Goal: Contribute content: Contribute content

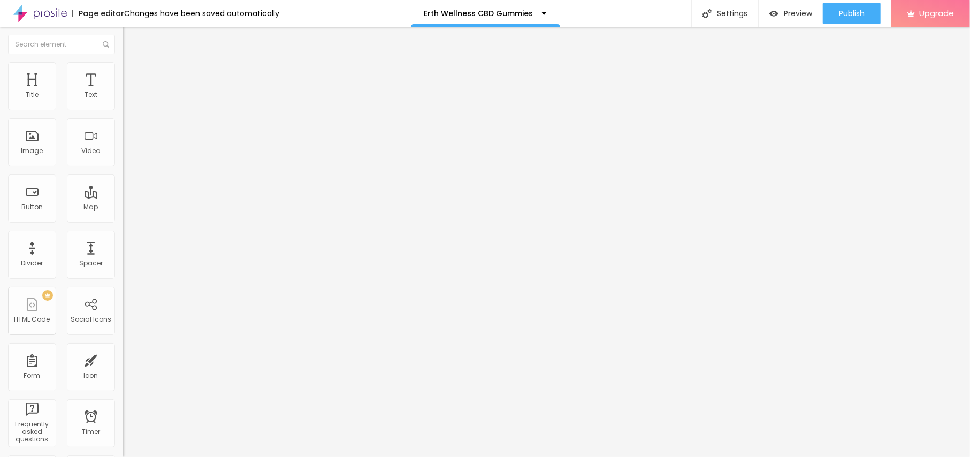
click at [123, 92] on span "Add image" at bounding box center [145, 87] width 44 height 9
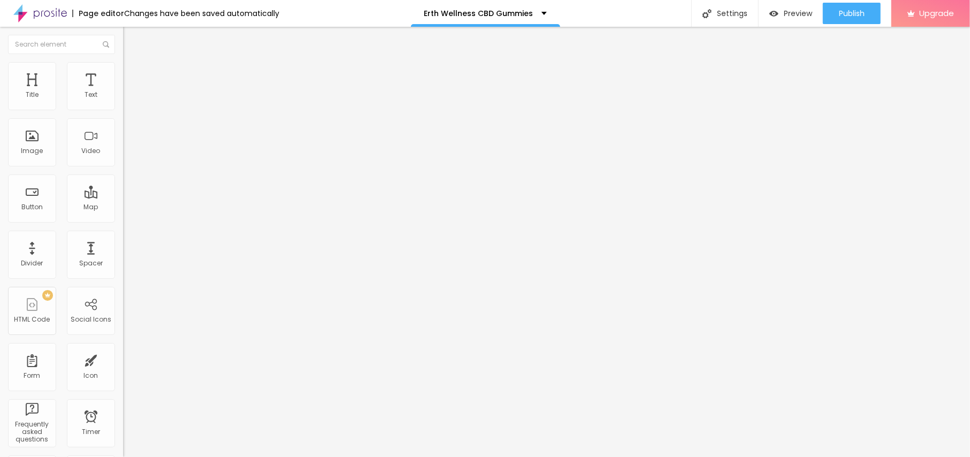
click at [133, 74] on span "Style" at bounding box center [141, 69] width 16 height 9
type input "95"
type input "90"
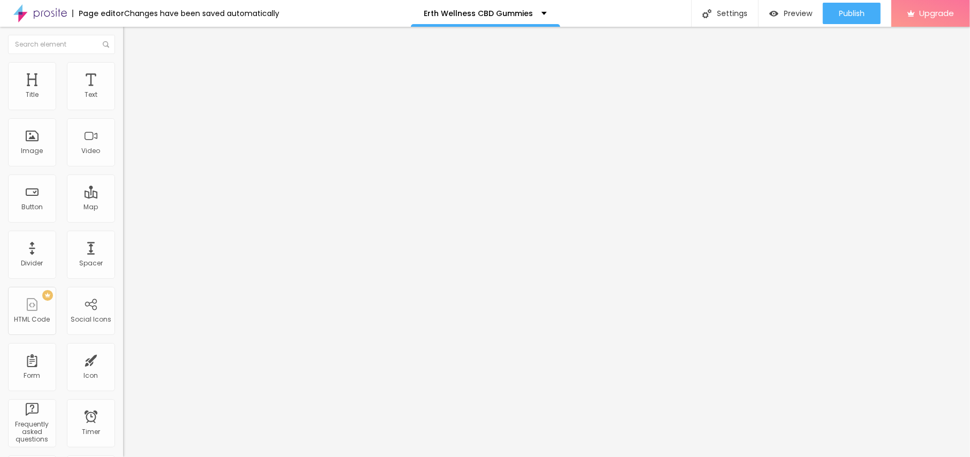
type input "85"
type input "80"
type input "75"
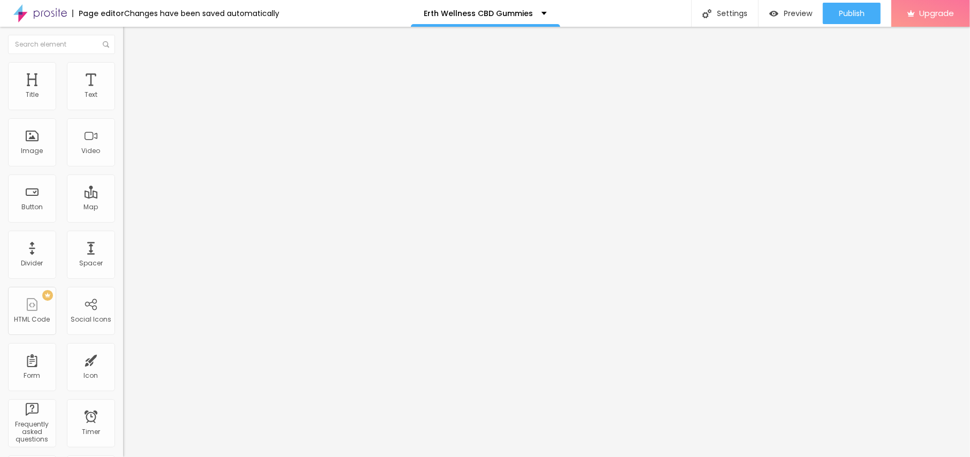
type input "75"
type input "70"
type input "65"
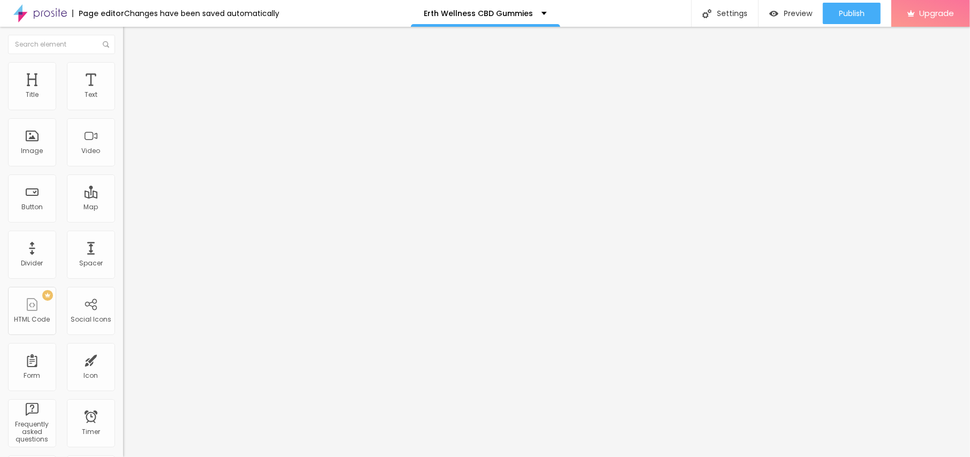
type input "60"
type input "55"
type input "50"
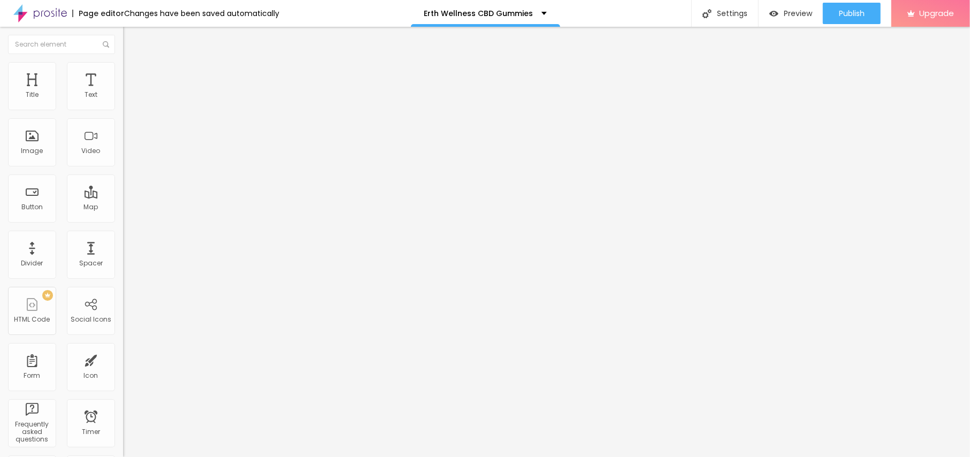
type input "50"
type input "45"
drag, startPoint x: 110, startPoint y: 117, endPoint x: 49, endPoint y: 112, distance: 61.2
type input "45"
click at [123, 110] on input "range" at bounding box center [157, 105] width 69 height 9
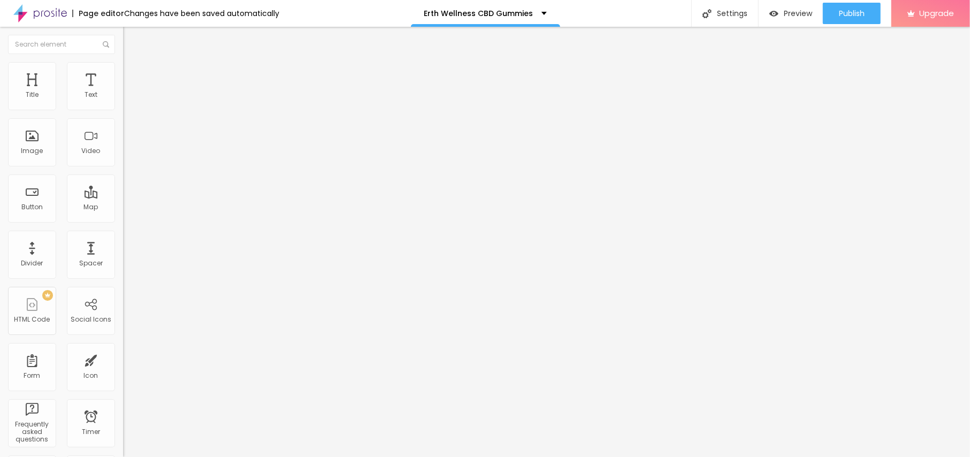
type input "40"
type input "35"
type input "40"
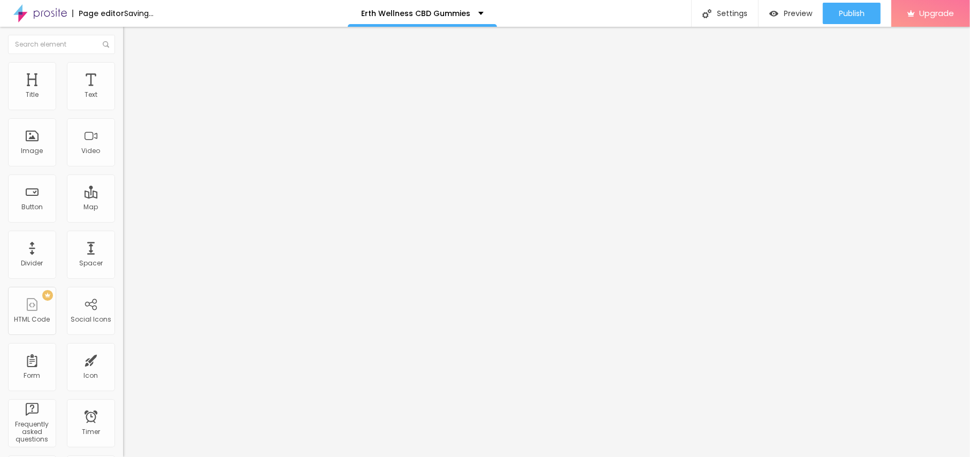
type input "40"
type input "45"
drag, startPoint x: 48, startPoint y: 112, endPoint x: 48, endPoint y: 118, distance: 5.9
click at [123, 110] on input "range" at bounding box center [157, 105] width 69 height 9
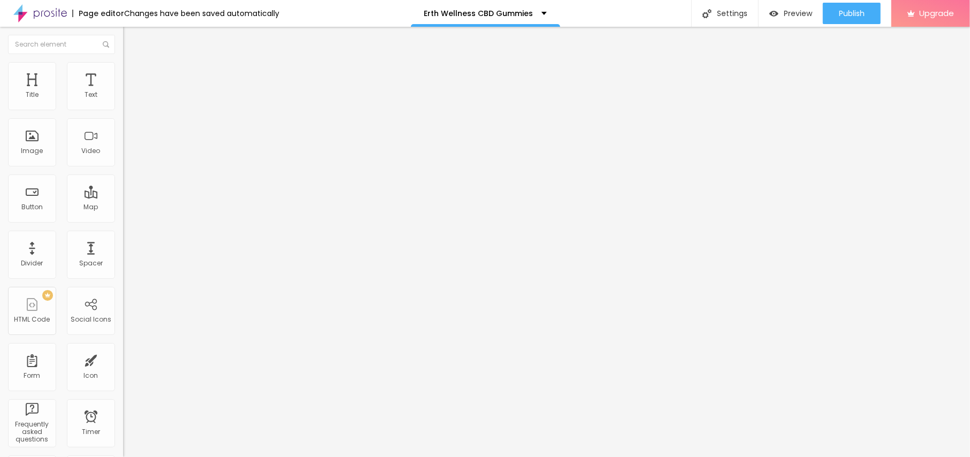
click at [123, 62] on li "Content" at bounding box center [184, 56] width 123 height 11
click at [123, 108] on input "text" at bounding box center [187, 102] width 128 height 11
paste input "Erth Wellness CBD Gummies"
type input "Erth Wellness CBD Gummies"
click at [123, 244] on div "Change image Image description (Alt) Erth Wellness CBD Gummies Align Aspect Rat…" at bounding box center [184, 163] width 123 height 161
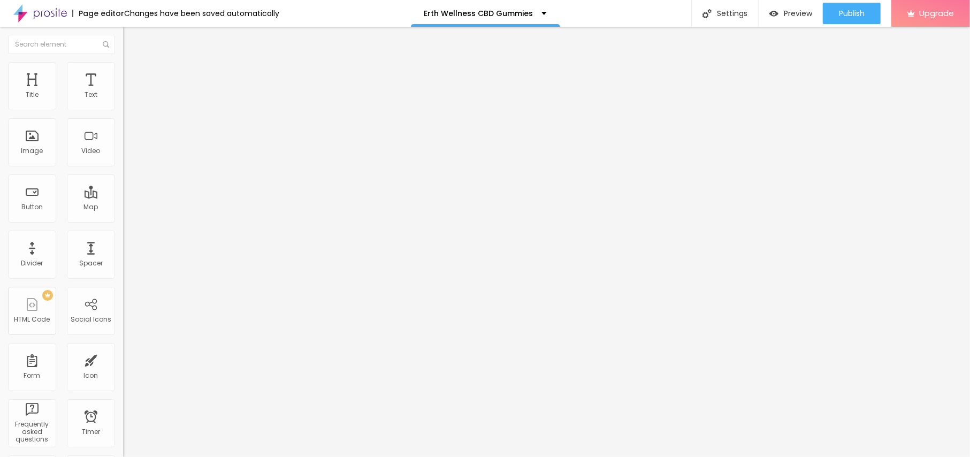
paste input "[URL][DOMAIN_NAME]"
type input "[URL][DOMAIN_NAME]"
drag, startPoint x: 51, startPoint y: 118, endPoint x: 0, endPoint y: 135, distance: 54.1
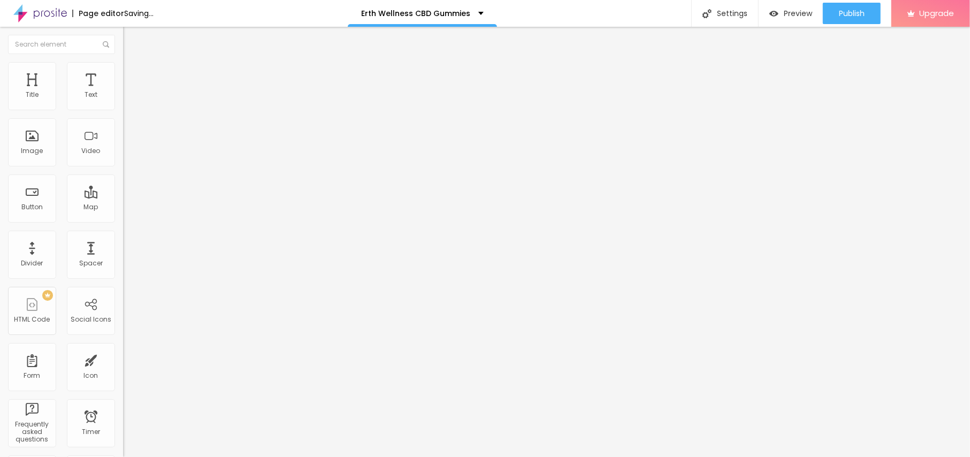
click at [123, 134] on div "Text Click me Align Size Default Small Default Big Link URL https:// Open in ne…" at bounding box center [184, 161] width 123 height 156
paste input "😍👇SHOP NOW😍👇"
type input "😍👇SHOP NOW😍👇"
drag, startPoint x: 58, startPoint y: 219, endPoint x: 0, endPoint y: 220, distance: 57.8
click at [123, 220] on div "Text 😍👇SHOP NOW😍👇 Align Size Default Small Default Big Link URL https:// Open i…" at bounding box center [184, 161] width 123 height 156
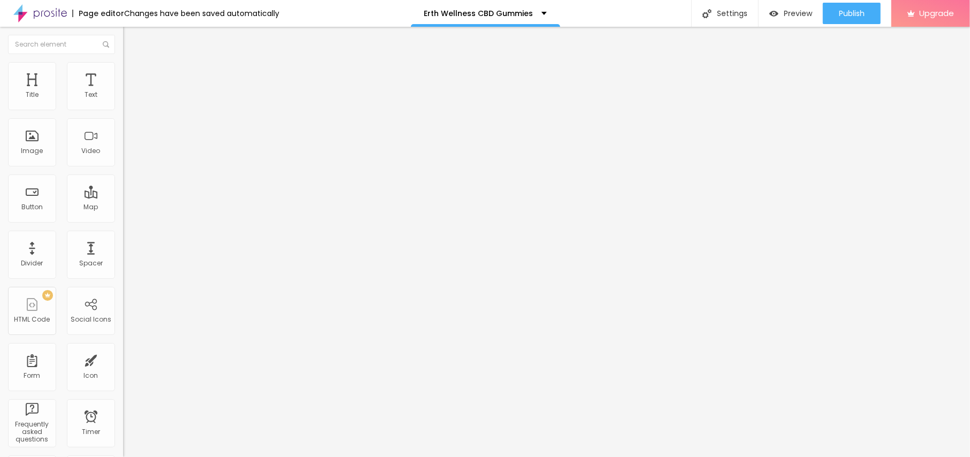
paste input "[URL][DOMAIN_NAME]"
type input "[URL][DOMAIN_NAME]"
click at [132, 95] on icon "button" at bounding box center [133, 94] width 2 height 2
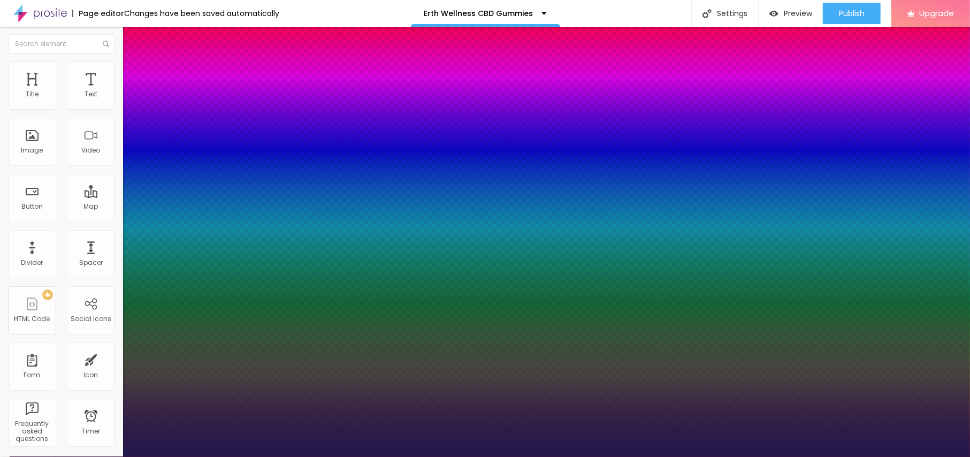
type input "1"
type input "14"
type input "1"
type input "18"
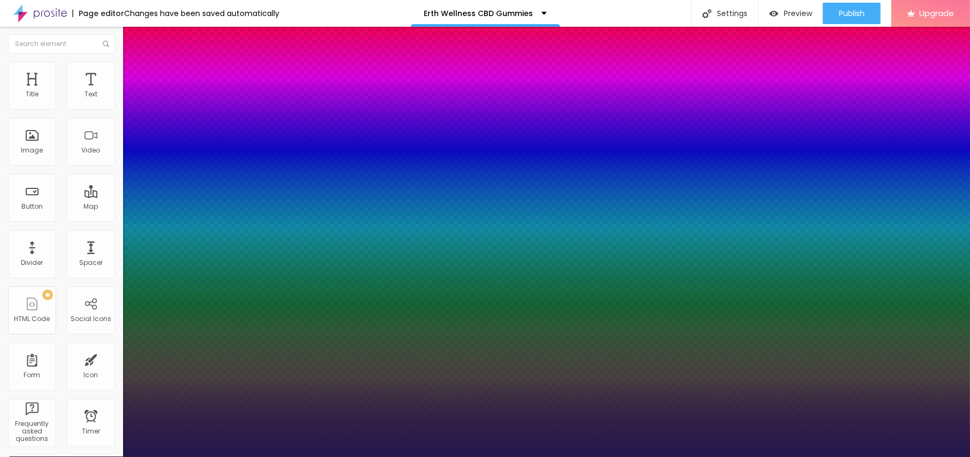
type input "18"
type input "1"
type input "19"
type input "1"
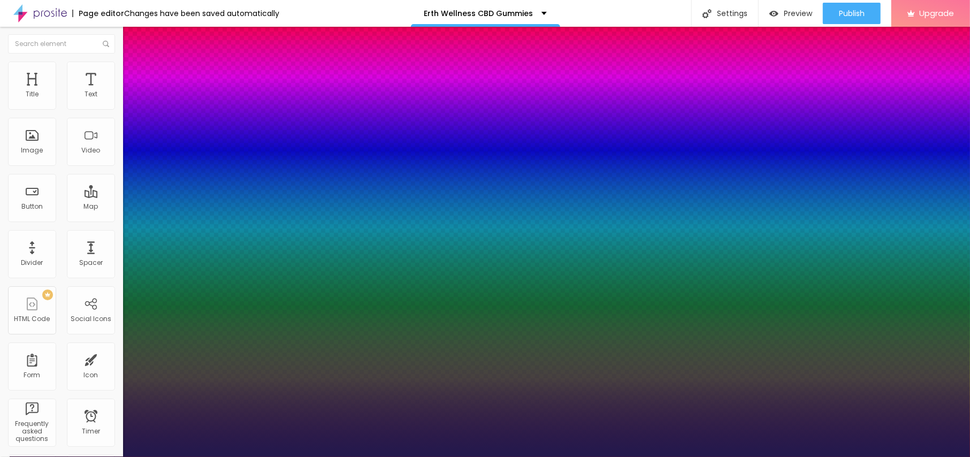
type input "20"
type input "1"
type input "21"
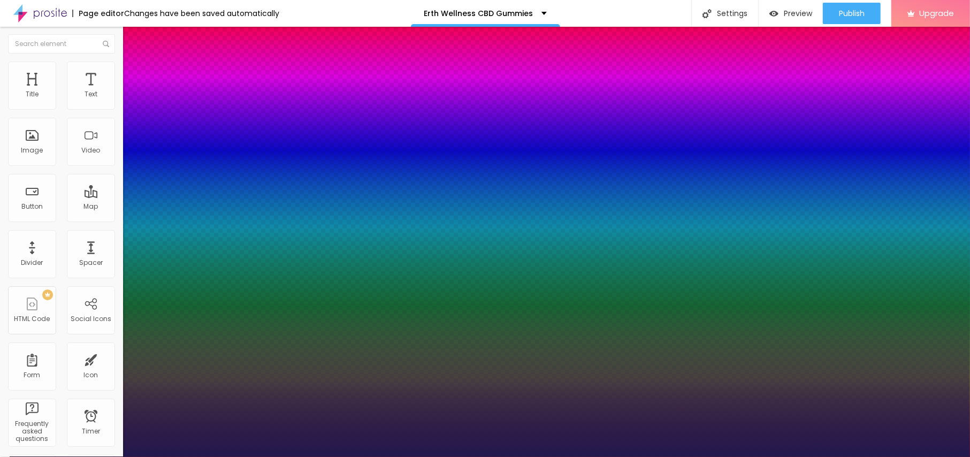
type input "1"
type input "23"
type input "1"
type input "24"
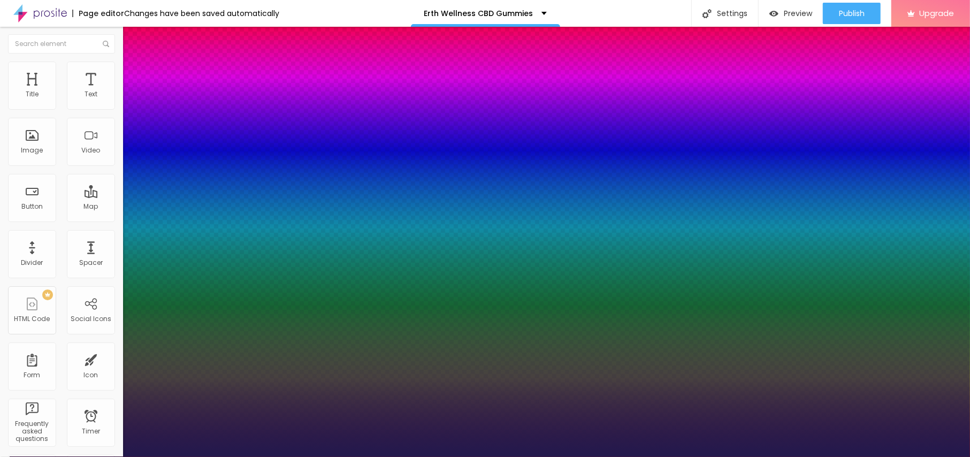
type input "24"
type input "1"
type input "23"
type input "1"
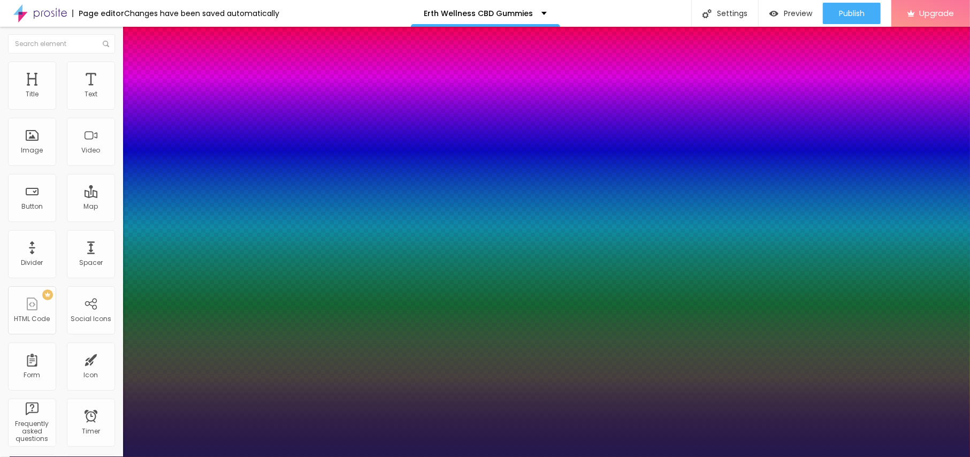
type input "22"
type input "1"
type input "21"
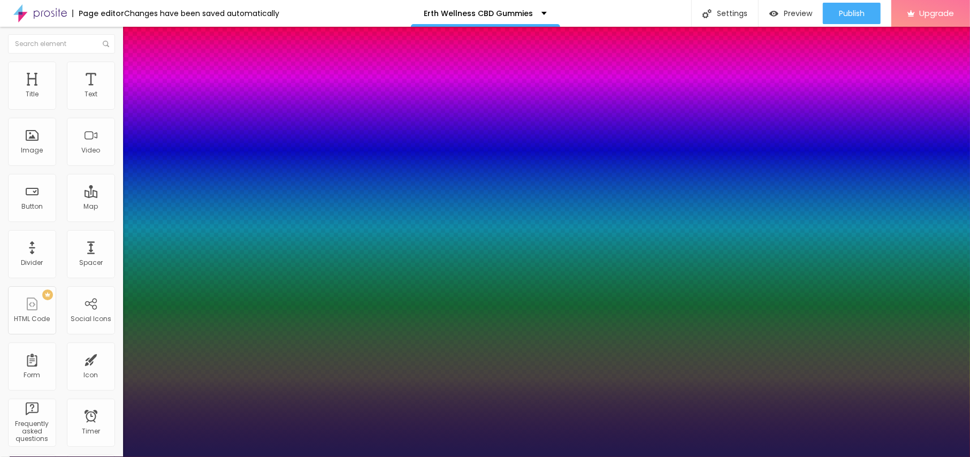
type input "1"
type input "22"
type input "1"
type input "23"
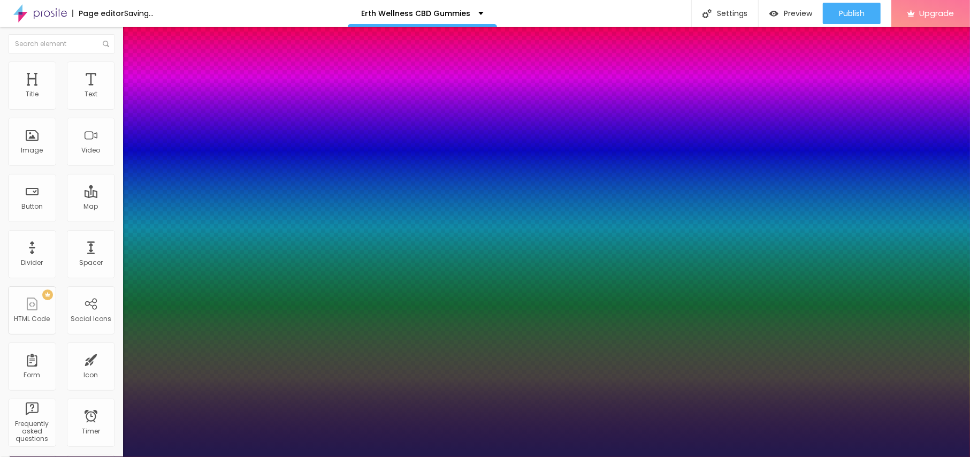
type input "23"
type input "1"
type input "24"
type input "1"
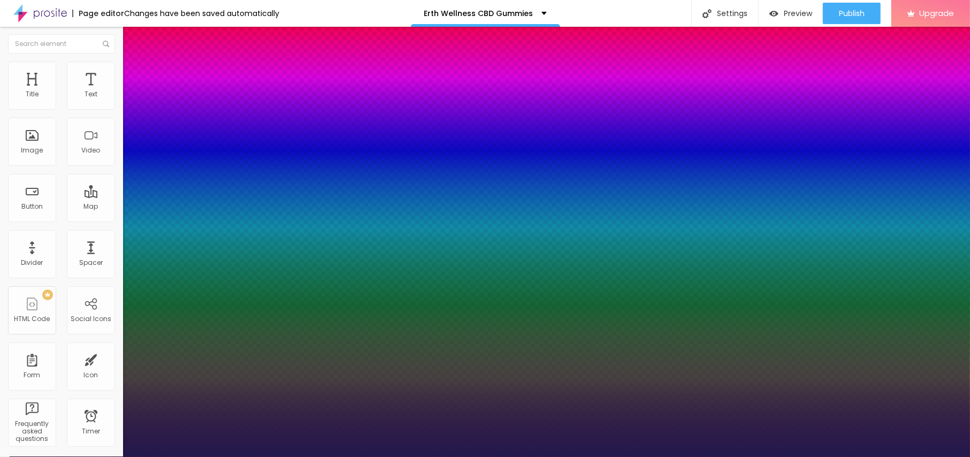
type input "23"
type input "1"
type input "21"
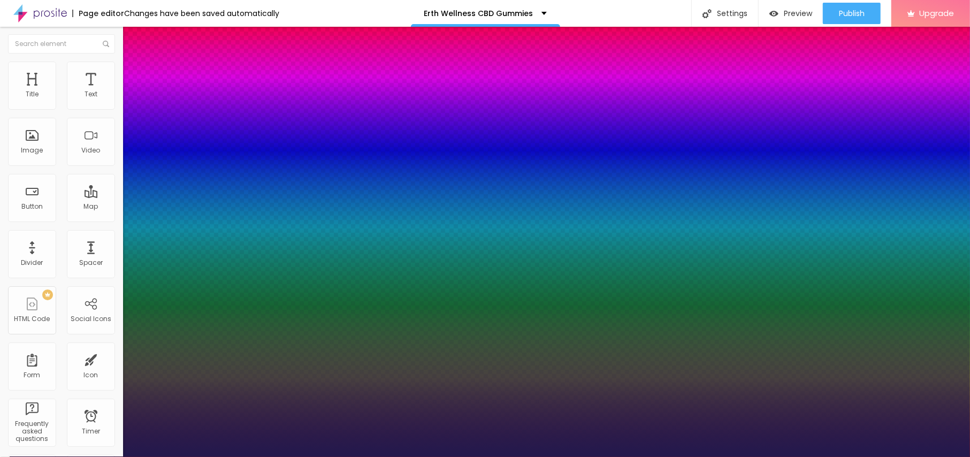
type input "1"
type input "22"
type input "1"
type input "23"
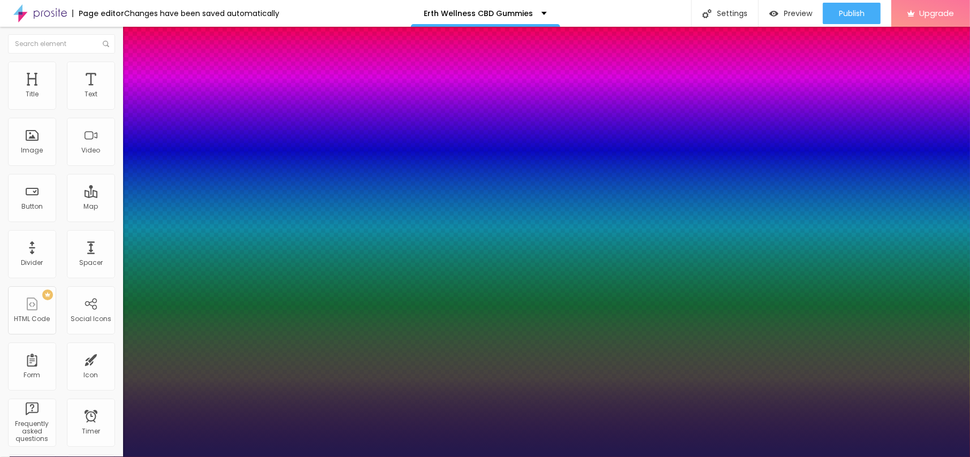
type input "23"
type input "1"
type input "21"
type input "1"
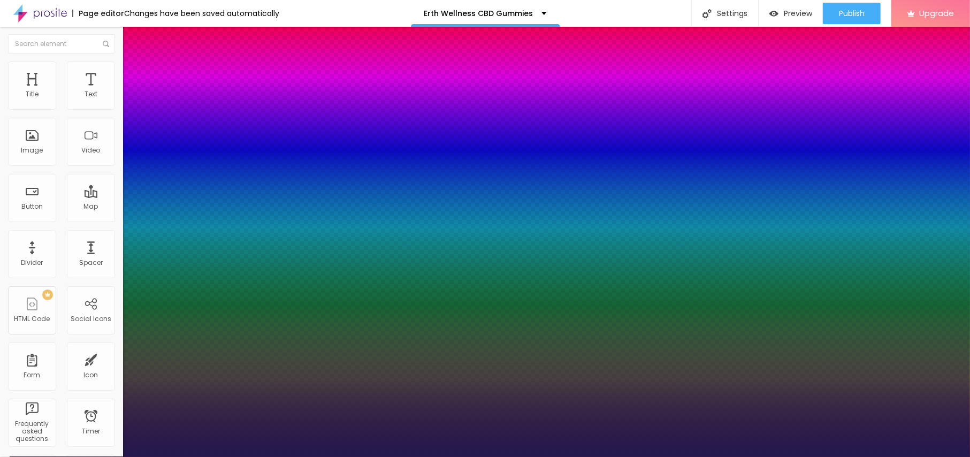
type input "22"
type input "1"
type input "22"
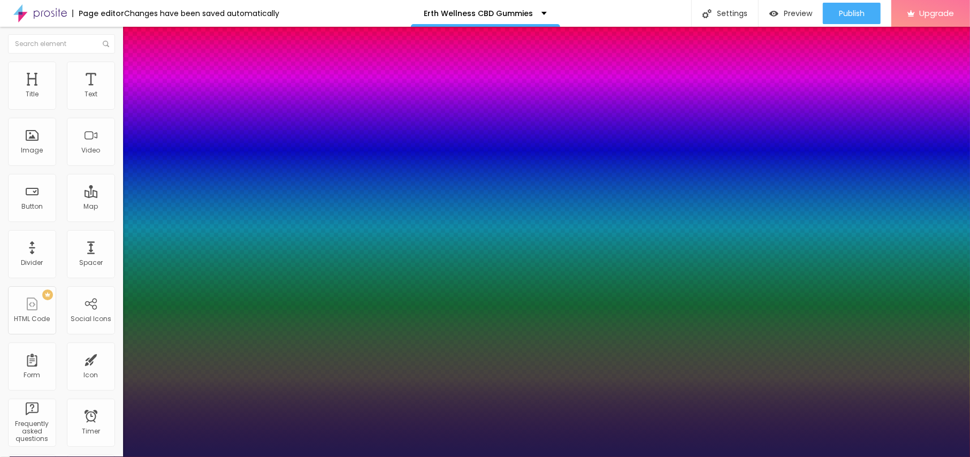
type input "1"
click at [386, 456] on div at bounding box center [485, 457] width 970 height 0
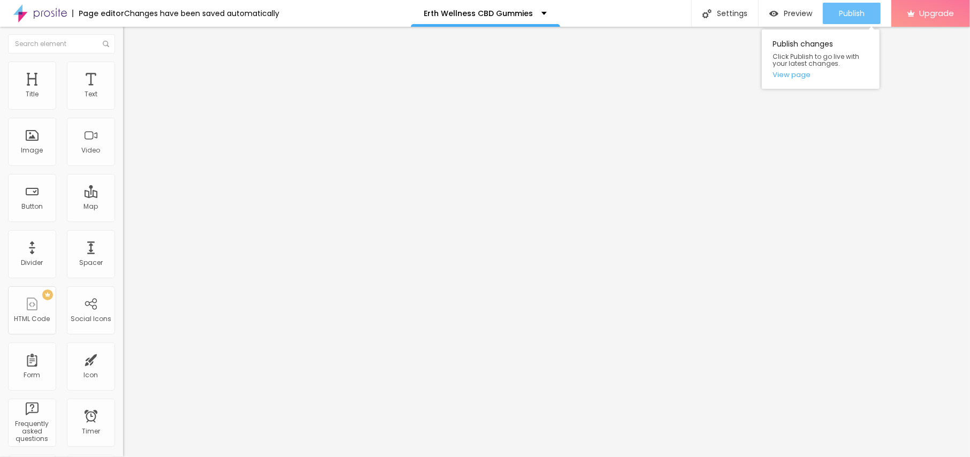
click at [854, 7] on div "Publish" at bounding box center [852, 13] width 26 height 21
click at [799, 73] on link "View page" at bounding box center [820, 74] width 96 height 7
